Goal: Transaction & Acquisition: Purchase product/service

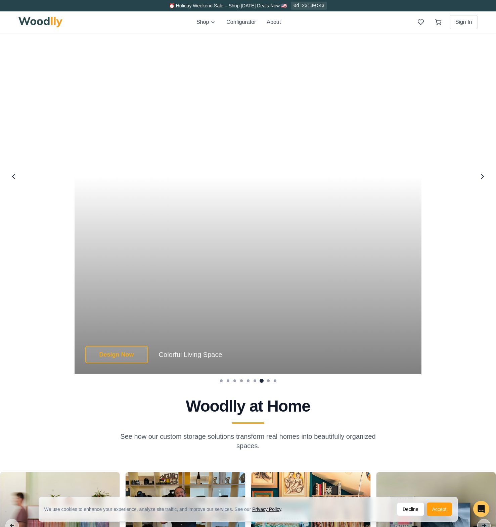
scroll to position [1651, 0]
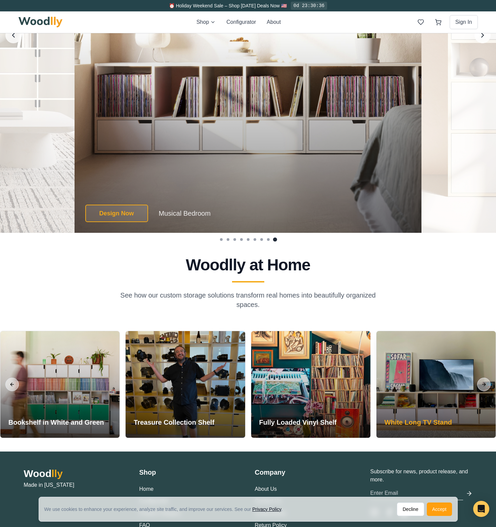
click at [455, 398] on div at bounding box center [435, 384] width 119 height 107
click at [450, 399] on div at bounding box center [435, 384] width 119 height 107
click at [431, 422] on h3 "White Long TV Stand" at bounding box center [417, 422] width 67 height 9
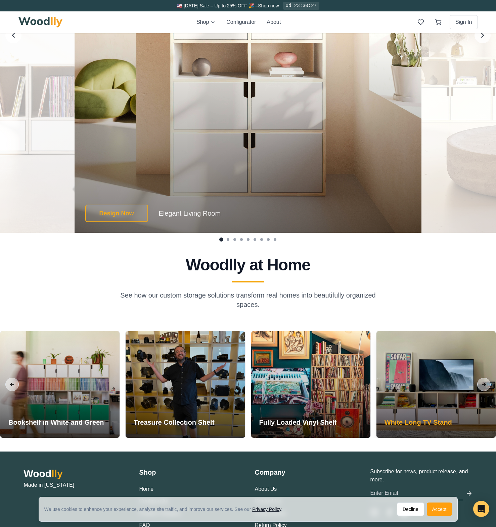
click at [449, 407] on div at bounding box center [435, 384] width 119 height 107
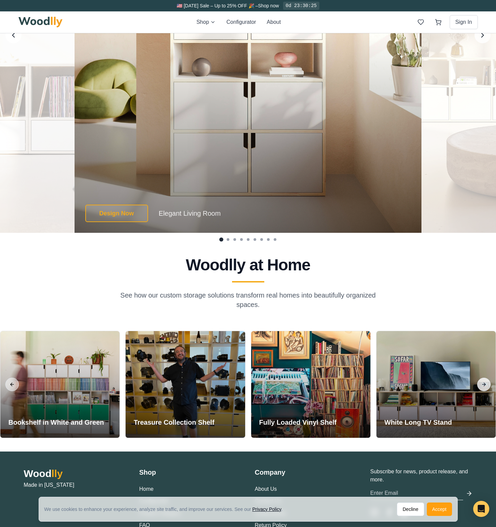
click at [486, 385] on button "Next slide" at bounding box center [483, 384] width 13 height 13
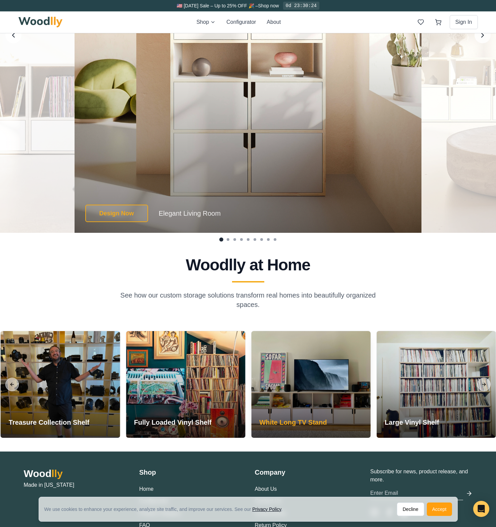
click at [320, 375] on div at bounding box center [310, 384] width 119 height 107
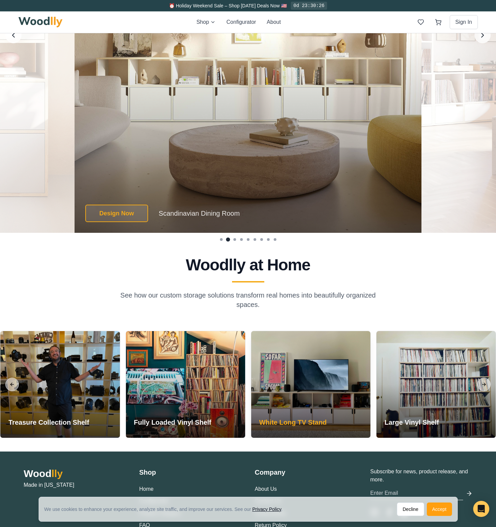
click at [313, 393] on div at bounding box center [310, 384] width 119 height 107
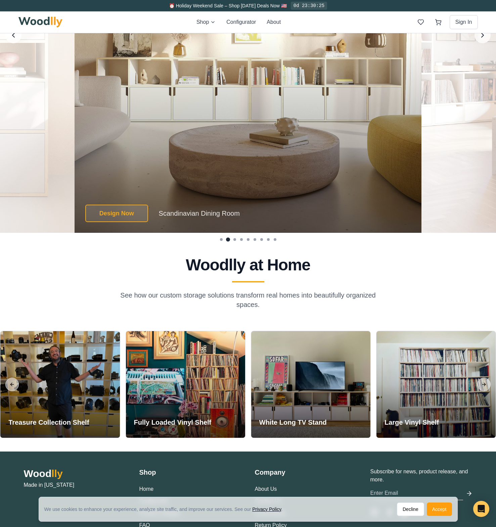
scroll to position [1588, 0]
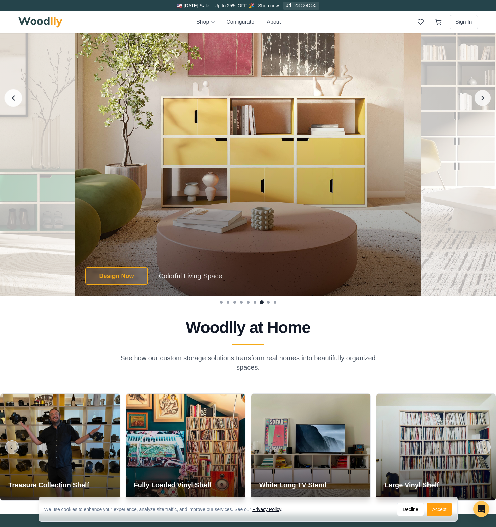
click at [15, 98] on icon "Previous image" at bounding box center [13, 98] width 9 height 9
click at [12, 95] on icon "Previous image" at bounding box center [13, 98] width 9 height 9
click at [483, 97] on icon "Next image" at bounding box center [482, 98] width 9 height 9
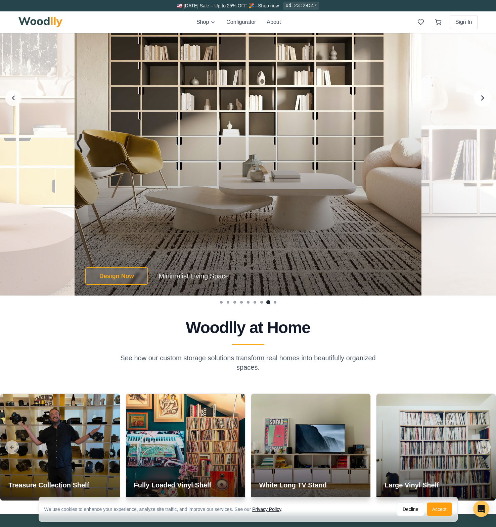
click at [483, 97] on icon "Next image" at bounding box center [482, 98] width 9 height 9
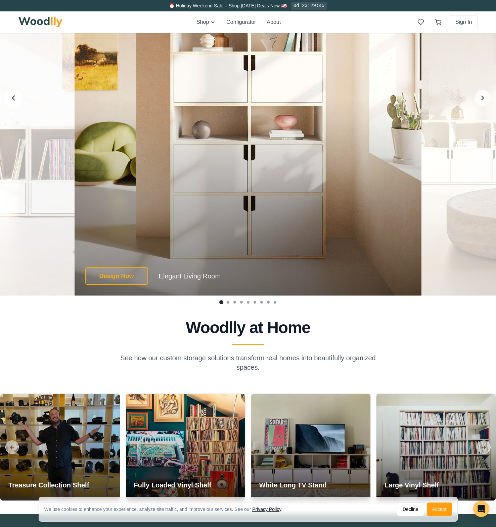
click at [14, 98] on icon "Previous image" at bounding box center [13, 98] width 9 height 9
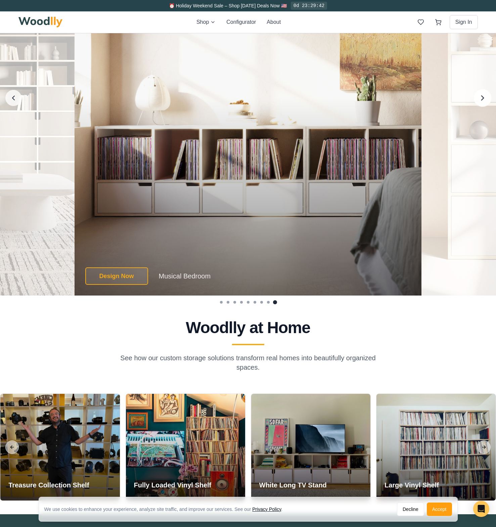
click at [483, 99] on icon "Next image" at bounding box center [482, 98] width 2 height 4
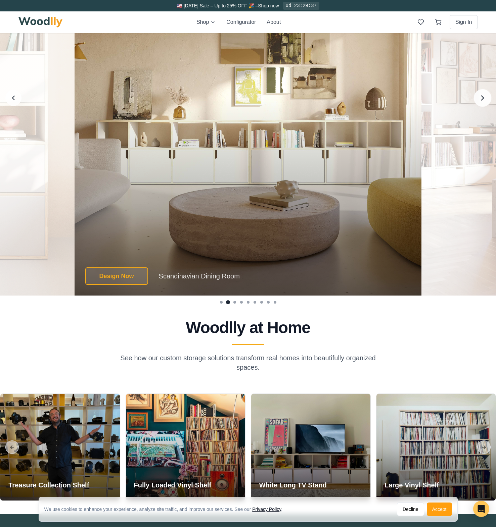
click at [482, 98] on icon "Next image" at bounding box center [482, 98] width 9 height 9
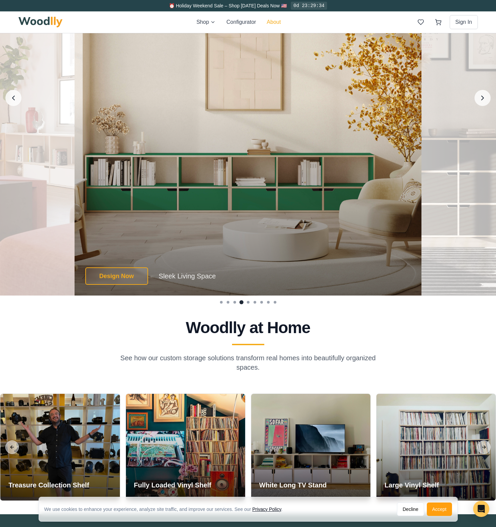
click at [270, 20] on button "About" at bounding box center [273, 22] width 14 height 8
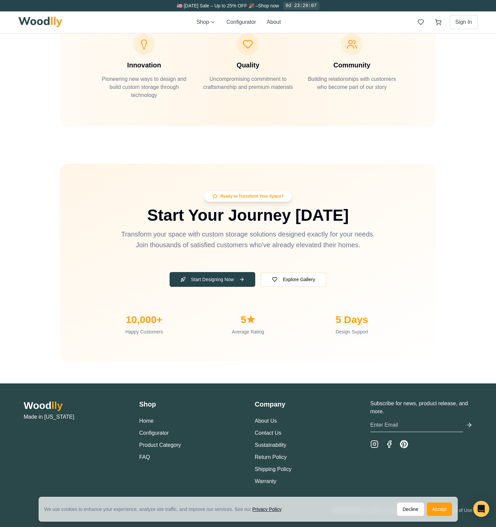
scroll to position [1991, 0]
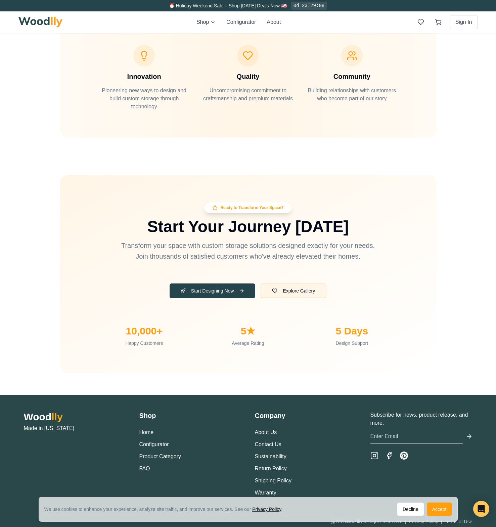
click at [292, 287] on button "Explore Gallery" at bounding box center [293, 291] width 66 height 15
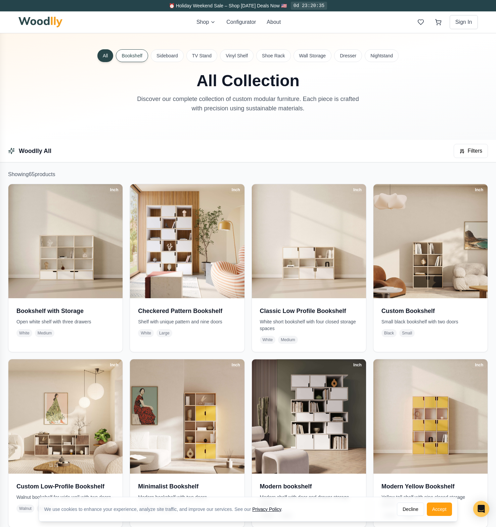
click at [138, 56] on button "Bookshelf" at bounding box center [132, 55] width 32 height 13
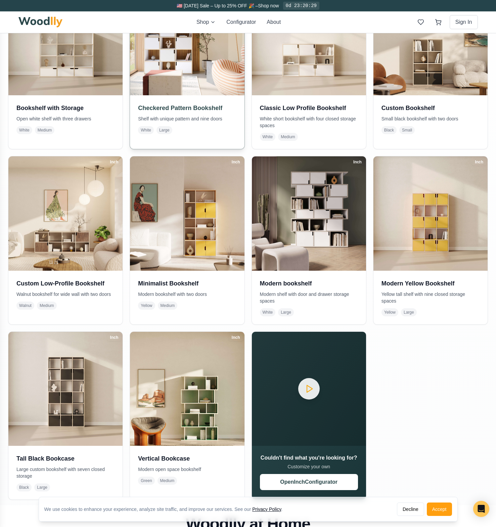
scroll to position [214, 0]
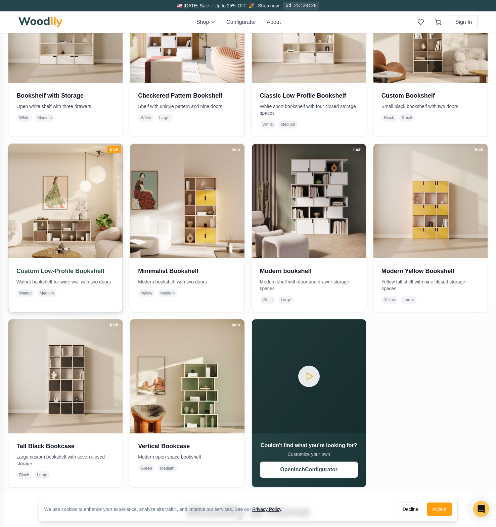
click at [77, 270] on h3 "Custom Low-Profile Bookshelf" at bounding box center [65, 270] width 98 height 9
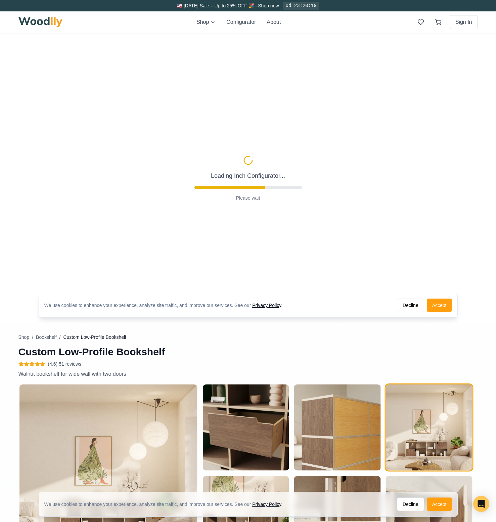
type input "68"
type input "2"
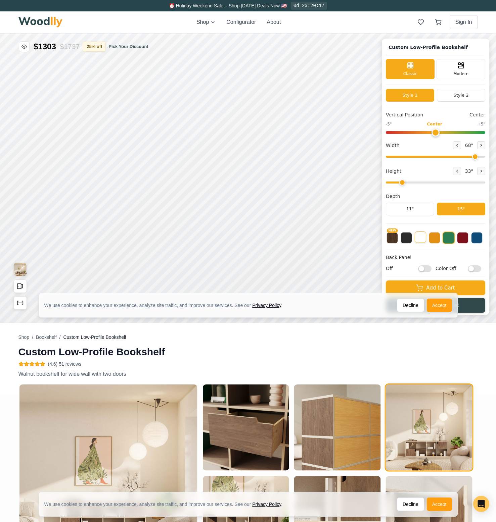
click at [426, 238] on button at bounding box center [419, 237] width 11 height 11
click at [410, 239] on button at bounding box center [405, 237] width 11 height 11
click at [458, 70] on div "Modern" at bounding box center [460, 68] width 49 height 20
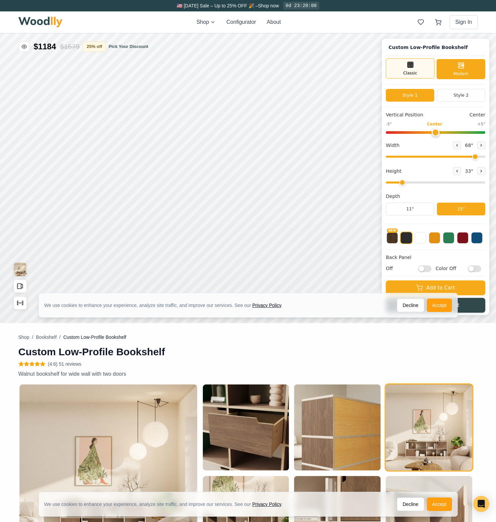
click at [421, 67] on div "Classic" at bounding box center [410, 68] width 49 height 20
click at [460, 94] on button "Style 2" at bounding box center [461, 95] width 48 height 13
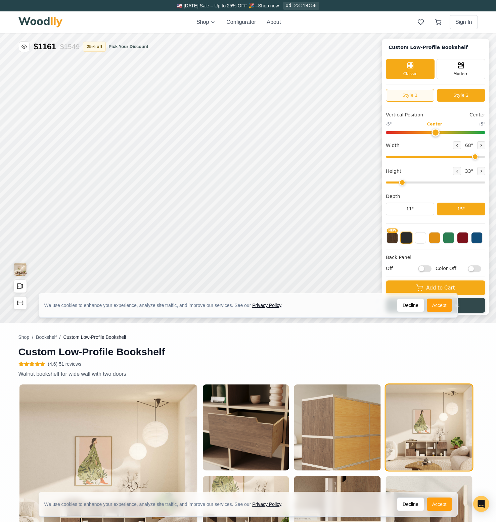
click at [428, 94] on button "Style 1" at bounding box center [410, 95] width 48 height 13
click at [454, 94] on button "Style 2" at bounding box center [461, 95] width 48 height 13
click at [425, 237] on button at bounding box center [419, 237] width 11 height 11
click at [412, 238] on button at bounding box center [405, 237] width 11 height 11
click at [424, 207] on button "11"" at bounding box center [410, 209] width 48 height 13
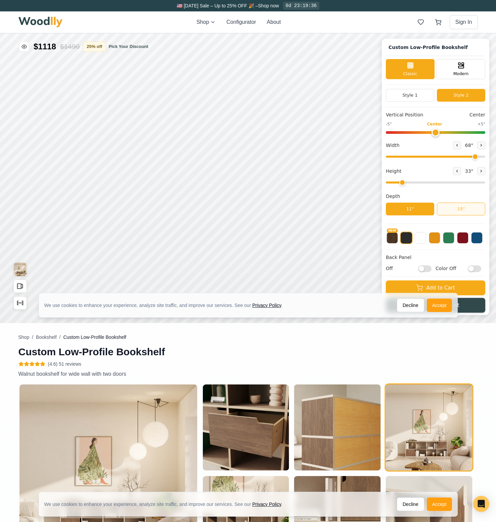
click at [454, 205] on button "15"" at bounding box center [461, 209] width 48 height 13
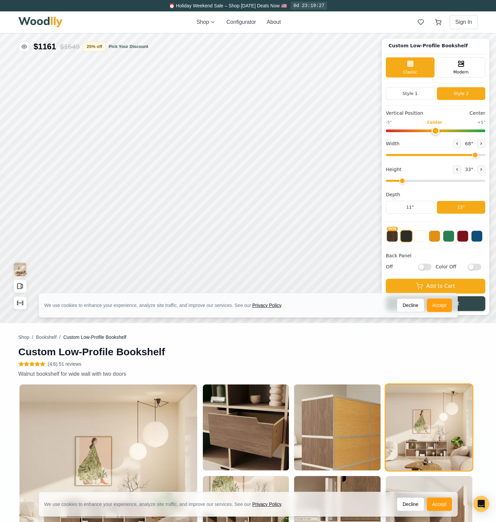
click at [430, 266] on input "Off" at bounding box center [424, 267] width 13 height 7
click at [430, 266] on input "On" at bounding box center [424, 267] width 13 height 7
checkbox input "false"
click at [479, 267] on input "Color Off" at bounding box center [473, 267] width 13 height 7
click at [479, 264] on input "Color On" at bounding box center [473, 267] width 13 height 7
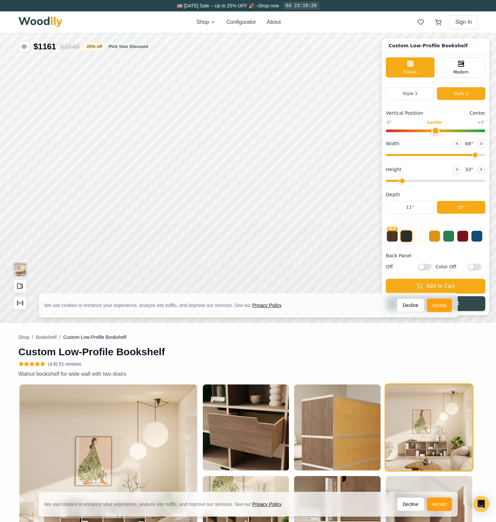
click at [479, 264] on input "Color Off" at bounding box center [473, 267] width 13 height 7
click at [479, 264] on input "Color On" at bounding box center [473, 267] width 13 height 7
checkbox input "false"
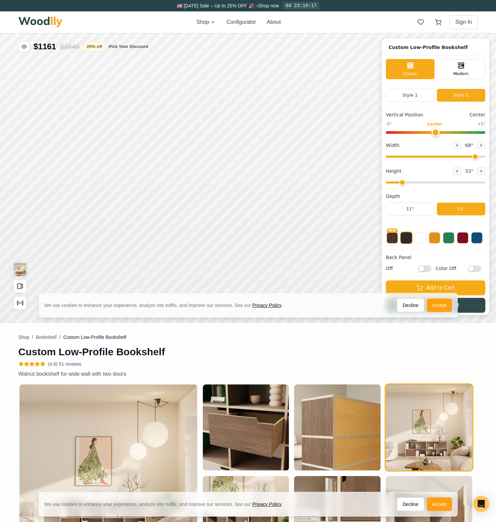
click at [456, 97] on button "Style 2" at bounding box center [461, 95] width 48 height 13
click at [418, 95] on button "Style 1" at bounding box center [410, 95] width 48 height 13
click at [453, 93] on button "Style 2" at bounding box center [461, 95] width 48 height 13
drag, startPoint x: 430, startPoint y: 93, endPoint x: 440, endPoint y: 92, distance: 10.4
click at [430, 93] on button "Style 1" at bounding box center [410, 95] width 48 height 13
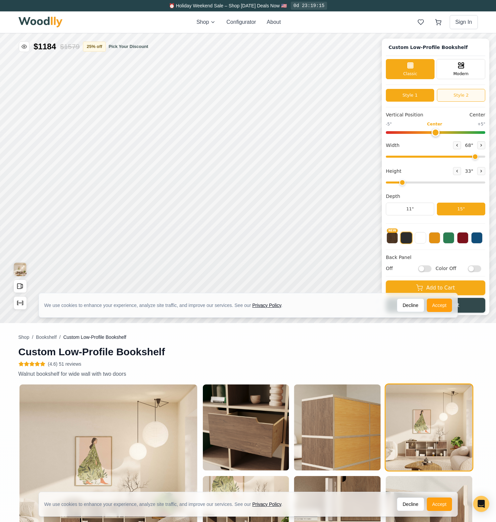
click at [455, 93] on button "Style 2" at bounding box center [461, 95] width 48 height 13
click at [457, 170] on icon at bounding box center [456, 171] width 1 height 2
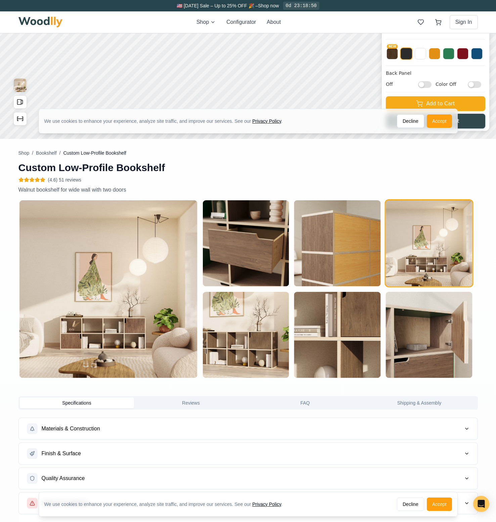
scroll to position [44, 0]
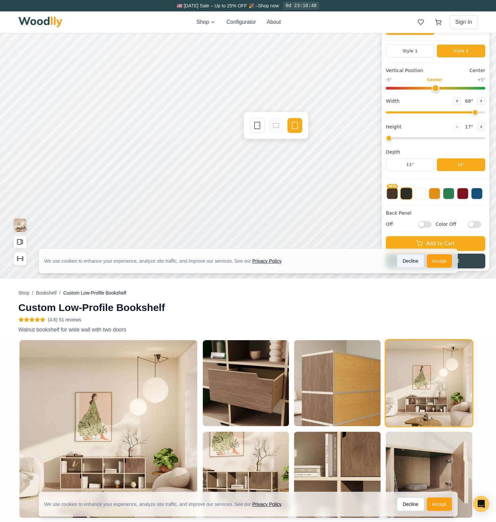
click at [409, 260] on button "Decline" at bounding box center [410, 260] width 27 height 13
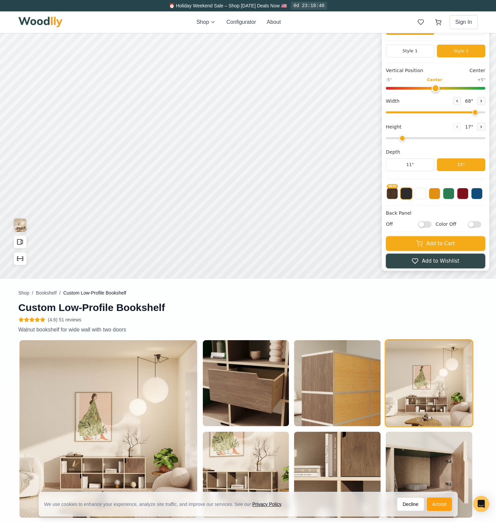
click at [406, 138] on input "range" at bounding box center [435, 138] width 99 height 2
drag, startPoint x: 405, startPoint y: 137, endPoint x: 400, endPoint y: 138, distance: 5.1
click at [400, 138] on input "range" at bounding box center [435, 138] width 99 height 2
type input "2"
click at [401, 137] on input "range" at bounding box center [435, 138] width 99 height 2
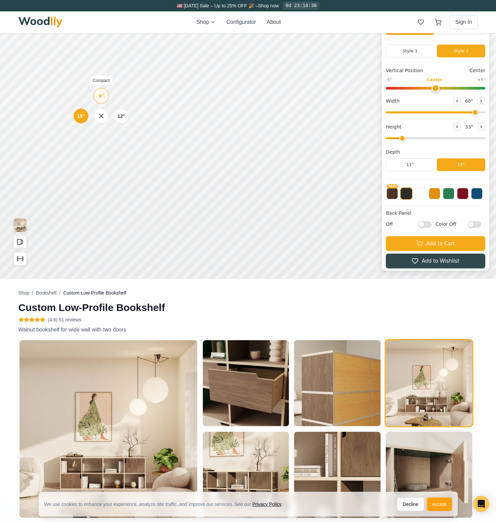
click at [99, 93] on div "9"" at bounding box center [101, 95] width 5 height 7
click at [71, 108] on div "15"" at bounding box center [70, 108] width 8 height 7
click at [100, 132] on div "9"" at bounding box center [97, 133] width 5 height 7
click at [90, 136] on div "9"" at bounding box center [91, 134] width 5 height 7
drag, startPoint x: 478, startPoint y: 111, endPoint x: 464, endPoint y: 111, distance: 14.4
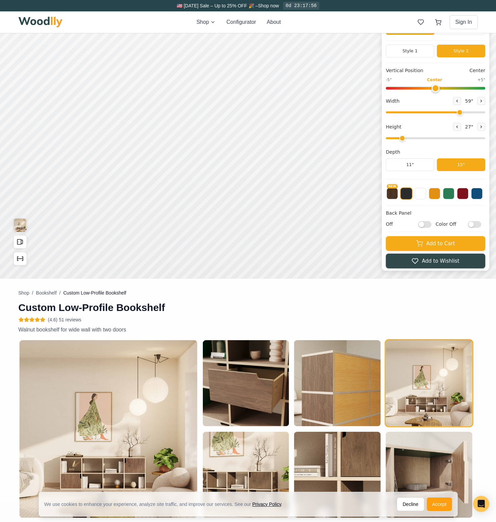
type input "59"
click at [464, 111] on input "range" at bounding box center [435, 112] width 99 height 2
click at [18, 243] on icon "Open All Doors and Drawers" at bounding box center [19, 241] width 7 height 7
click at [18, 242] on icon "Open All Doors and Drawers" at bounding box center [19, 241] width 7 height 7
click at [18, 258] on icon "Show Dimensions" at bounding box center [19, 258] width 7 height 7
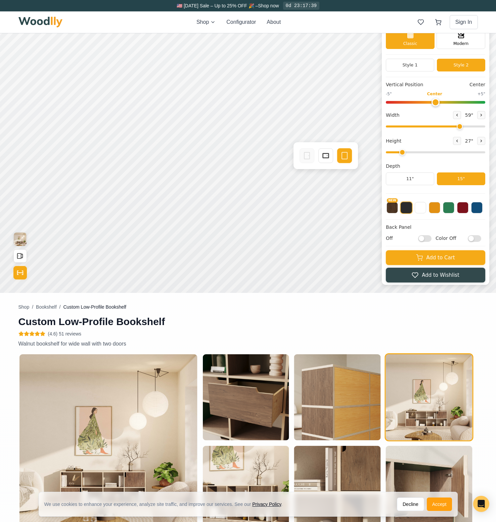
scroll to position [0, 0]
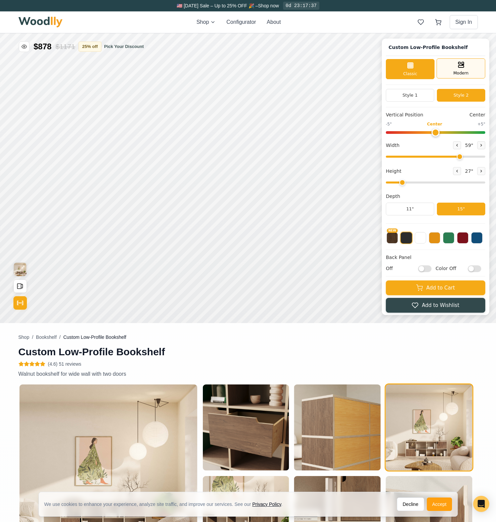
click at [460, 67] on icon at bounding box center [461, 65] width 8 height 8
click at [425, 66] on div "Classic" at bounding box center [410, 68] width 49 height 20
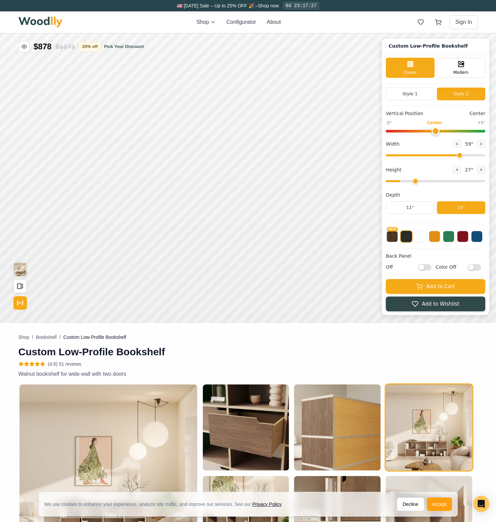
click at [417, 180] on input "range" at bounding box center [435, 181] width 99 height 2
type input "2"
click at [411, 182] on input "range" at bounding box center [435, 181] width 99 height 2
click at [483, 145] on icon at bounding box center [481, 144] width 4 height 4
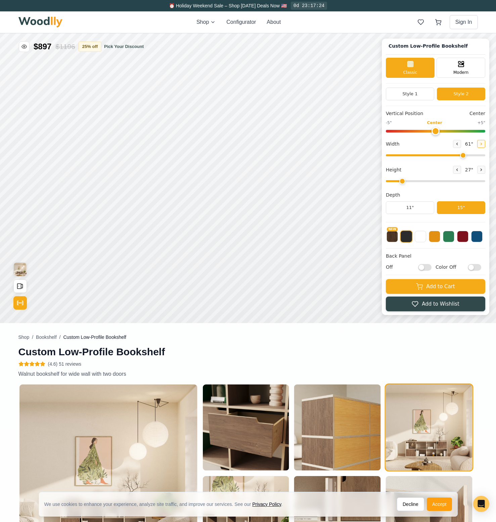
click at [483, 145] on icon at bounding box center [481, 144] width 4 height 4
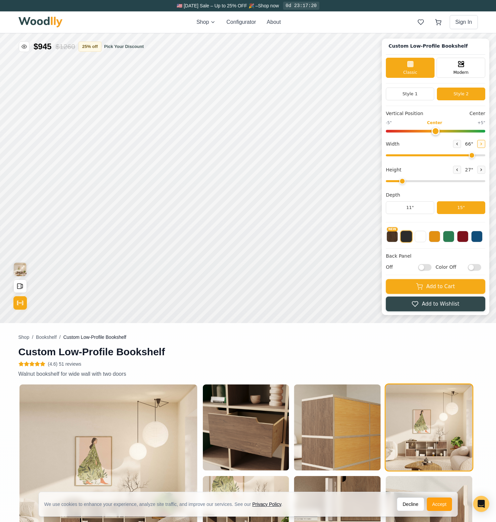
click at [483, 145] on icon at bounding box center [481, 144] width 4 height 4
click at [419, 93] on button "Style 1" at bounding box center [410, 94] width 48 height 13
click at [482, 143] on icon at bounding box center [481, 144] width 1 height 2
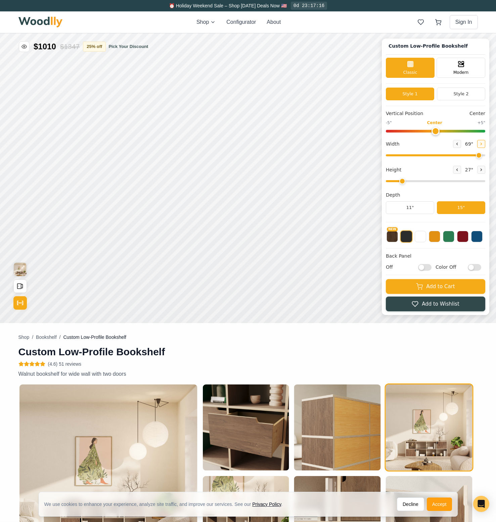
click at [482, 143] on icon at bounding box center [481, 144] width 1 height 2
click at [472, 142] on span "72 "" at bounding box center [468, 143] width 11 height 7
drag, startPoint x: 472, startPoint y: 143, endPoint x: 467, endPoint y: 144, distance: 5.5
click at [467, 144] on span "72 "" at bounding box center [468, 143] width 11 height 7
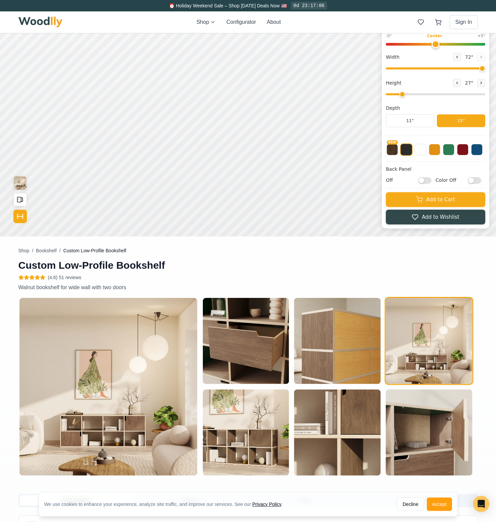
scroll to position [0, 0]
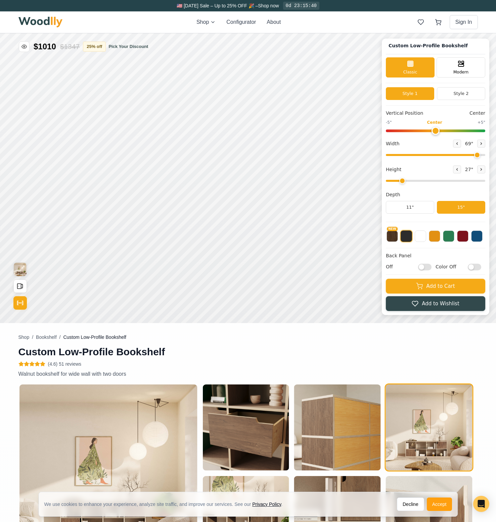
drag, startPoint x: 484, startPoint y: 155, endPoint x: 480, endPoint y: 154, distance: 3.4
type input "69"
click at [480, 154] on input "range" at bounding box center [435, 155] width 99 height 2
